Goal: Task Accomplishment & Management: Manage account settings

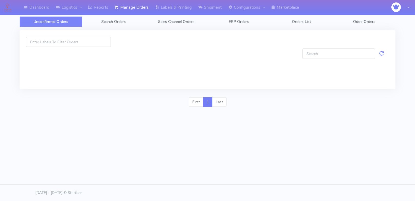
click at [41, 154] on div "Dashboard Logistics [GEOGRAPHIC_DATA] Logistics Reports Manage Orders Labels & …" at bounding box center [207, 80] width 415 height 160
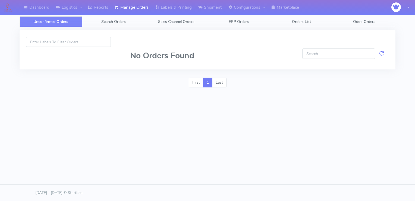
click at [194, 111] on div "Dashboard Logistics [GEOGRAPHIC_DATA] Logistics Reports Manage Orders Labels & …" at bounding box center [207, 80] width 415 height 160
